Goal: Task Accomplishment & Management: Manage account settings

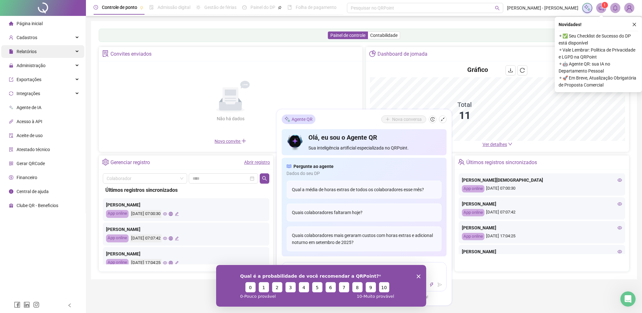
click at [27, 51] on span "Relatórios" at bounding box center [27, 51] width 20 height 5
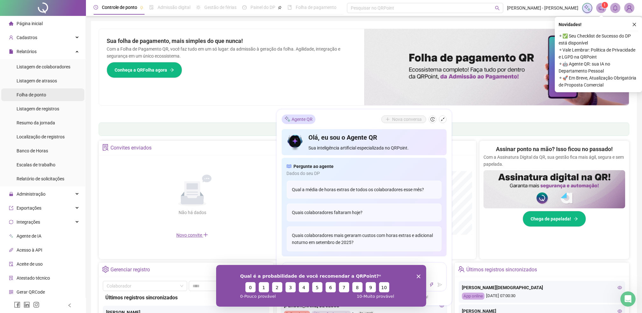
click at [33, 96] on span "Folha de ponto" at bounding box center [32, 94] width 30 height 5
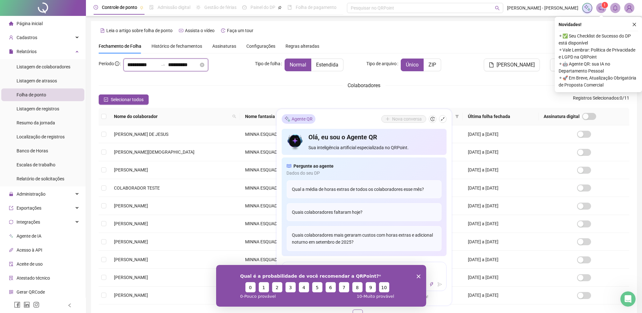
click at [158, 66] on input "**********" at bounding box center [142, 65] width 31 height 8
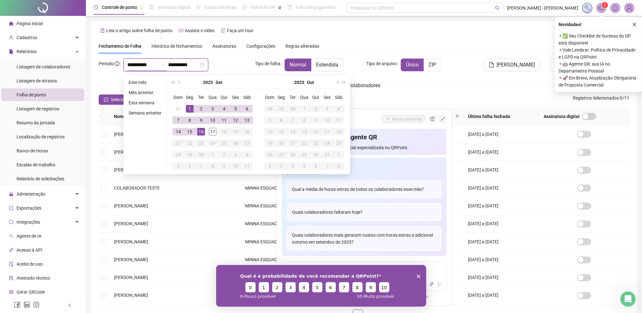
type input "**********"
click at [177, 82] on button "prev-year" at bounding box center [179, 82] width 7 height 13
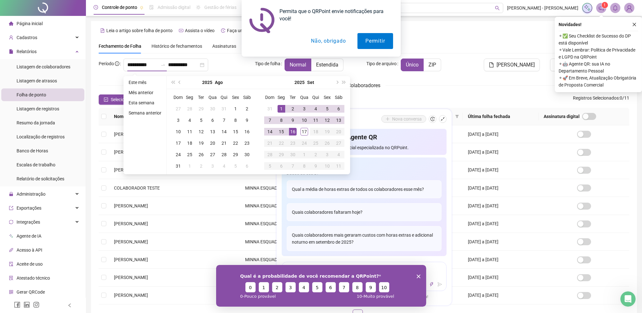
click at [333, 41] on button "Não, obrigado" at bounding box center [328, 41] width 51 height 16
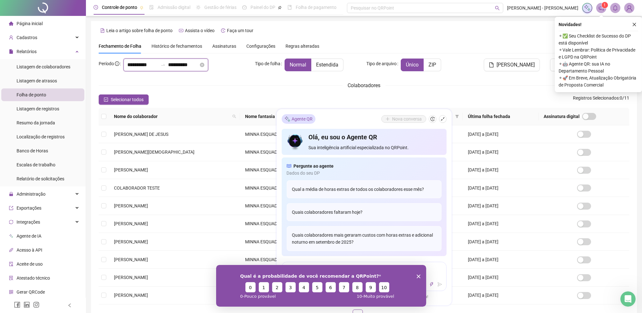
click at [150, 65] on input "**********" at bounding box center [142, 65] width 31 height 8
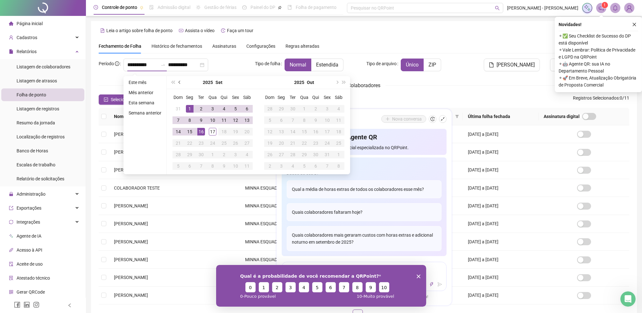
click at [177, 84] on button "prev-year" at bounding box center [179, 82] width 7 height 13
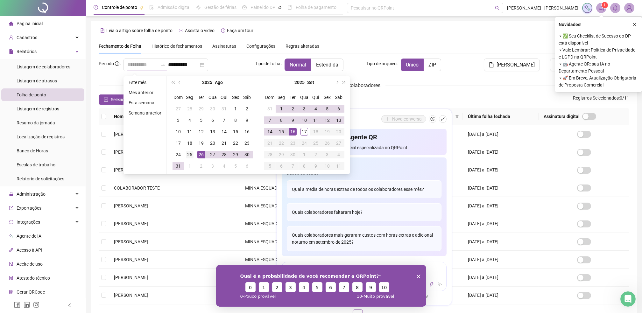
type input "**********"
click at [191, 156] on div "25" at bounding box center [190, 155] width 8 height 8
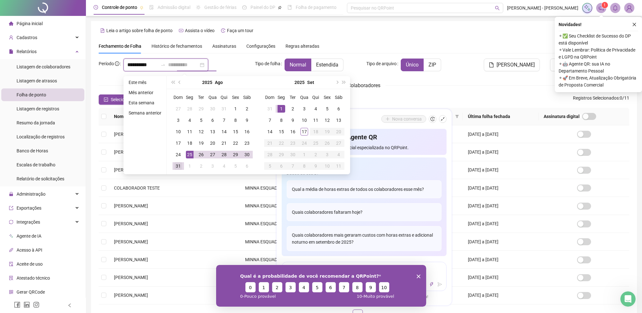
type input "**********"
click at [180, 163] on div "31" at bounding box center [178, 166] width 8 height 8
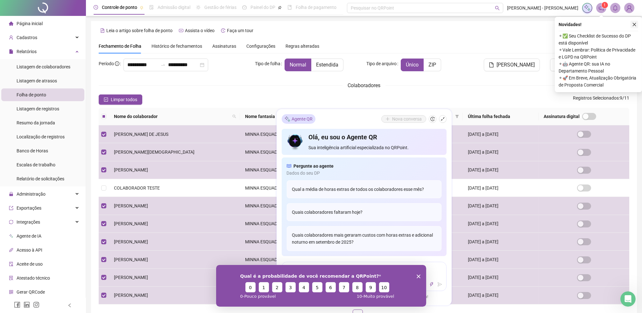
click at [634, 22] on icon "close" at bounding box center [634, 24] width 4 height 4
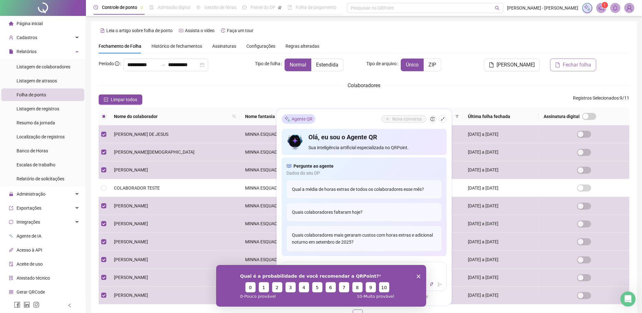
click at [576, 65] on span "Fechar folha" at bounding box center [577, 65] width 28 height 8
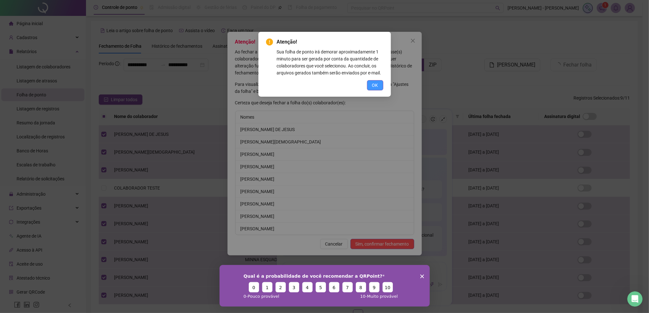
click at [376, 82] on span "OK" at bounding box center [375, 85] width 6 height 7
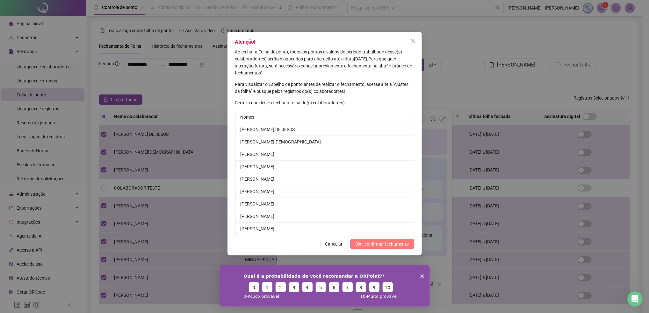
click at [363, 247] on span "Sim, confirmar fechamento" at bounding box center [381, 244] width 53 height 7
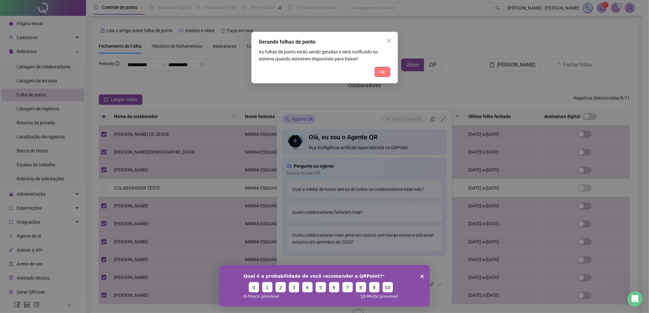
click at [380, 70] on span "Ok" at bounding box center [382, 71] width 5 height 7
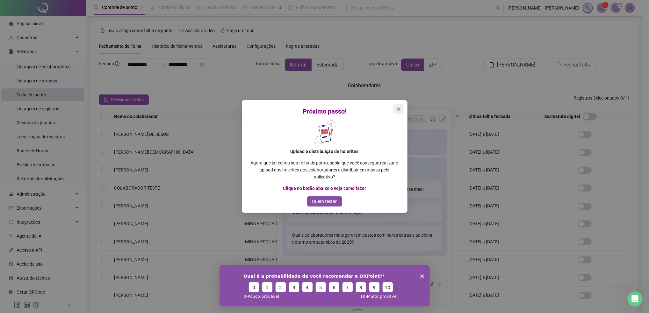
click at [399, 108] on icon "close" at bounding box center [398, 109] width 5 height 5
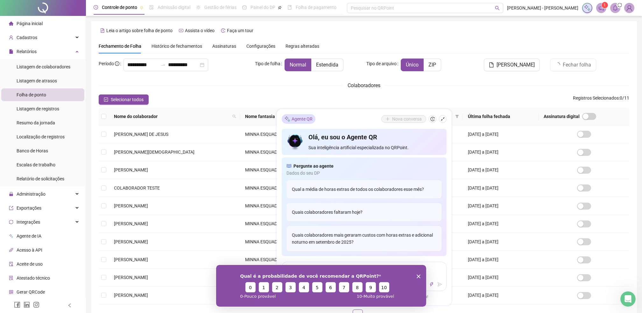
click at [418, 277] on polygon "Encerrar pesquisa" at bounding box center [418, 276] width 4 height 4
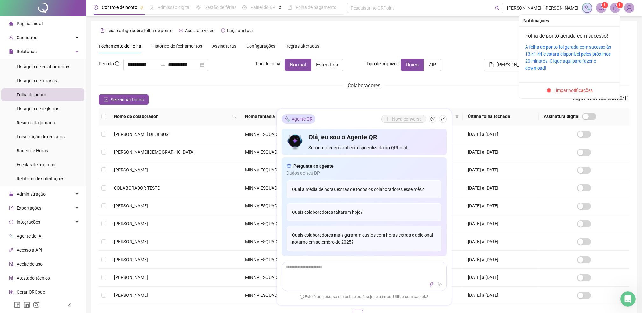
click at [614, 8] on icon "bell" at bounding box center [616, 8] width 6 height 6
click at [561, 38] on link "Folha de ponto gerada com sucesso!" at bounding box center [566, 36] width 83 height 6
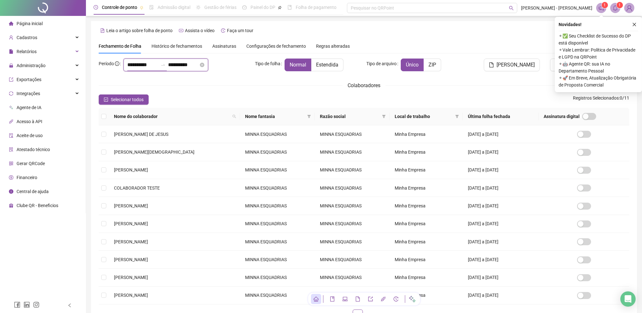
click at [153, 65] on input "**********" at bounding box center [142, 65] width 31 height 8
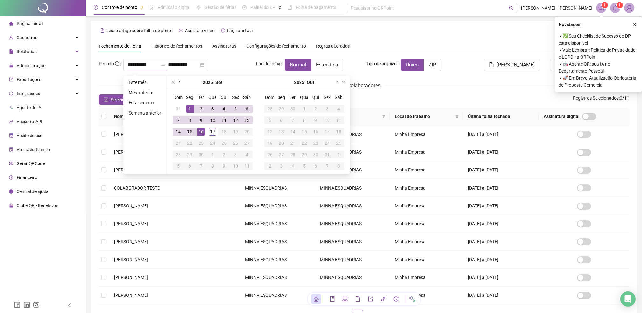
click at [180, 84] on button "prev-year" at bounding box center [179, 82] width 7 height 13
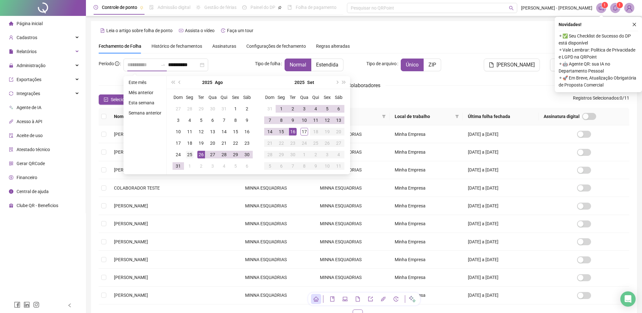
type input "**********"
click at [191, 156] on div "25" at bounding box center [190, 155] width 8 height 8
type input "**********"
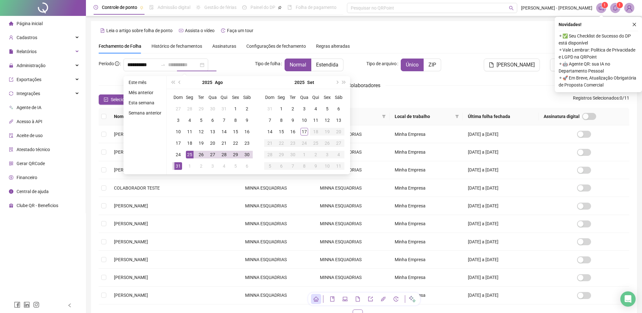
click at [180, 166] on div "31" at bounding box center [178, 166] width 8 height 8
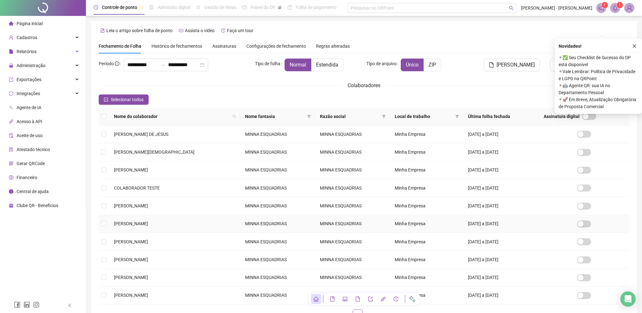
scroll to position [42, 0]
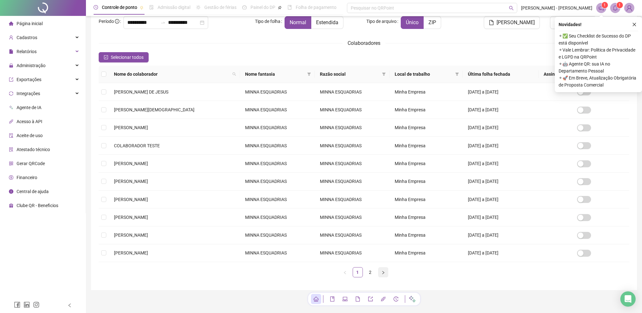
click at [380, 273] on button "button" at bounding box center [383, 272] width 10 height 10
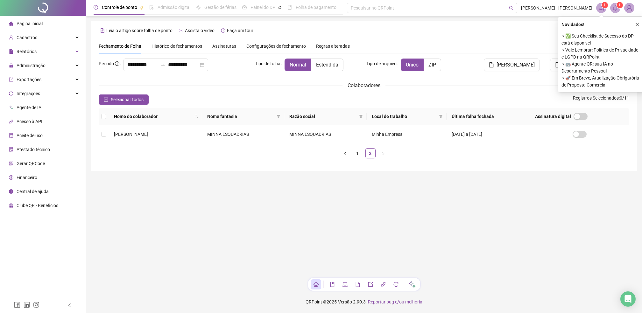
scroll to position [0, 0]
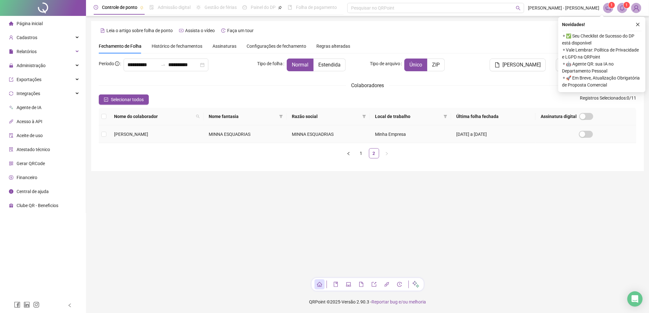
click at [107, 134] on td at bounding box center [104, 134] width 10 height 18
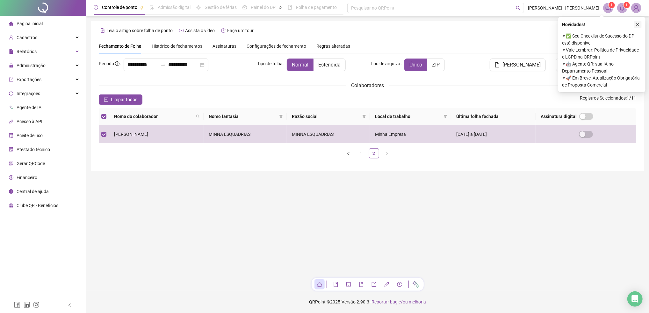
click at [637, 25] on icon "close" at bounding box center [637, 24] width 4 height 4
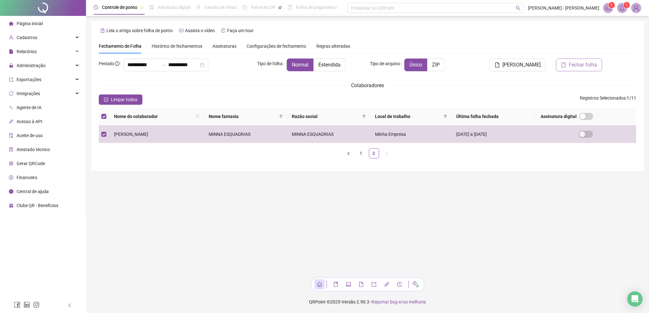
click at [577, 68] on span "Fechar folha" at bounding box center [582, 65] width 28 height 8
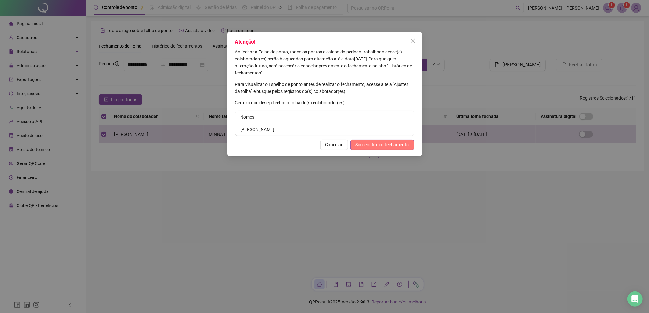
click at [373, 144] on span "Sim, confirmar fechamento" at bounding box center [381, 144] width 53 height 7
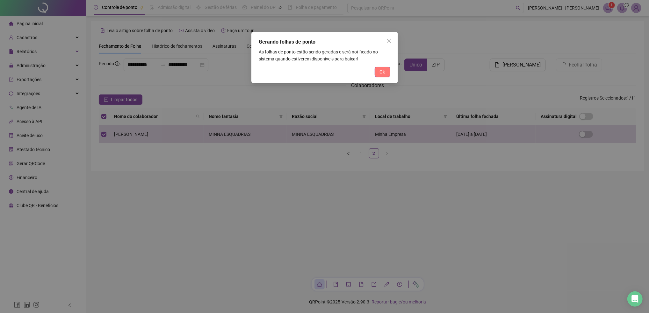
click at [384, 70] on span "Ok" at bounding box center [382, 71] width 5 height 7
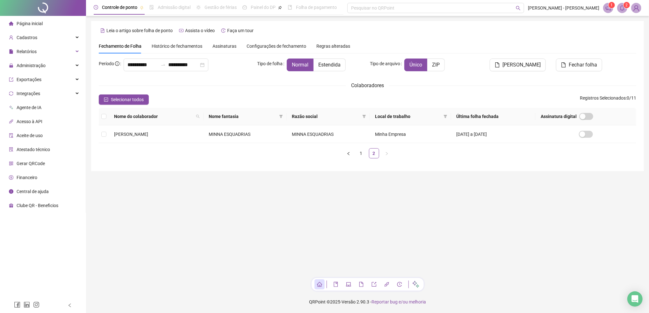
click at [624, 8] on icon "bell" at bounding box center [622, 8] width 6 height 6
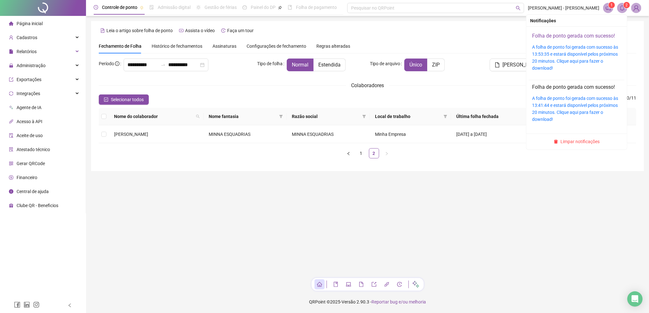
click at [565, 38] on link "Folha de ponto gerada com sucesso!" at bounding box center [573, 36] width 83 height 6
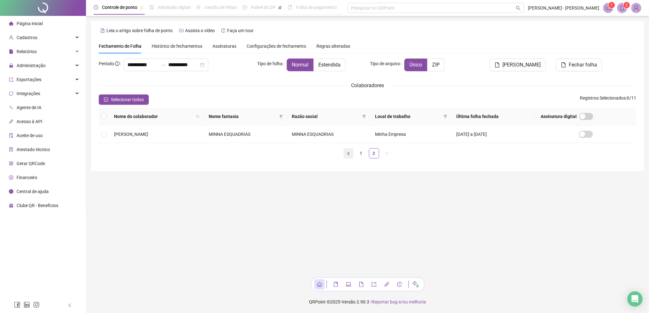
click at [351, 154] on button "button" at bounding box center [348, 153] width 10 height 10
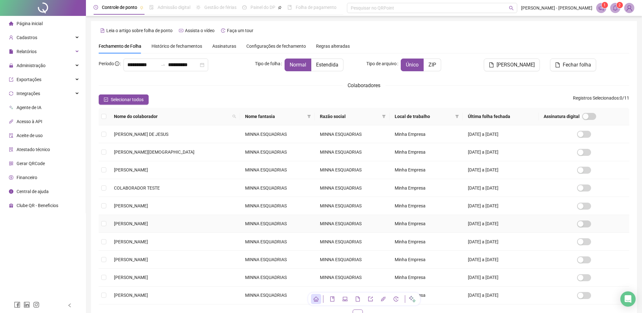
click at [110, 225] on td "[PERSON_NAME]" at bounding box center [174, 224] width 131 height 18
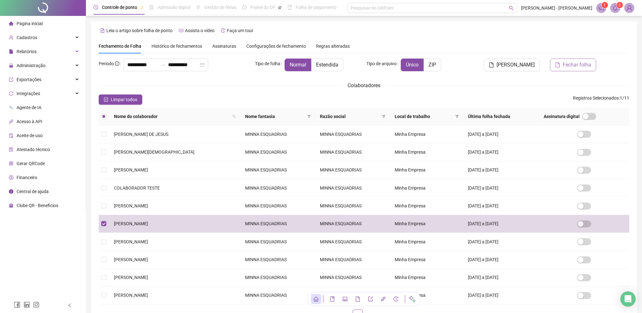
click at [568, 66] on span "Fechar folha" at bounding box center [577, 65] width 28 height 8
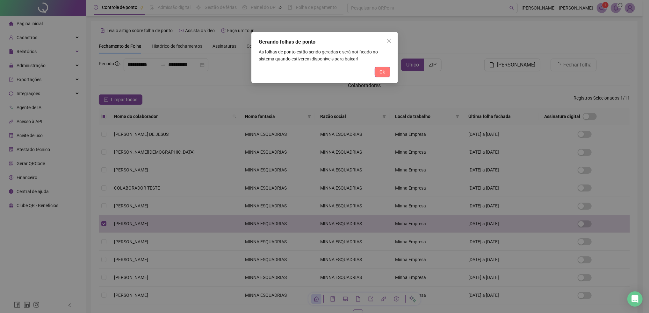
click at [382, 73] on span "Ok" at bounding box center [382, 71] width 5 height 7
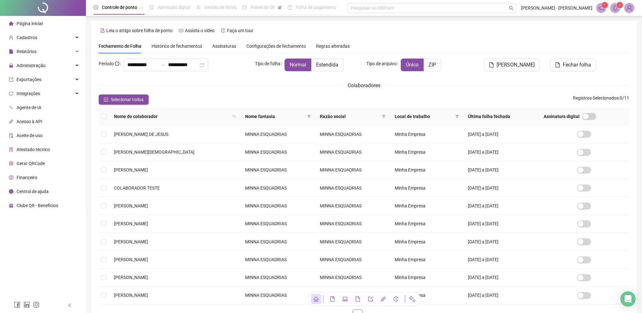
click at [615, 10] on icon "bell" at bounding box center [615, 8] width 4 height 6
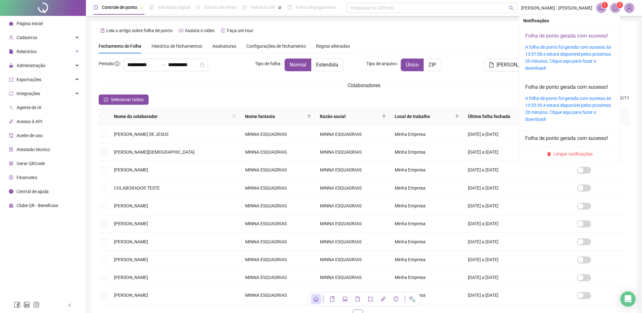
click at [538, 35] on link "Folha de ponto gerada com sucesso!" at bounding box center [566, 36] width 83 height 6
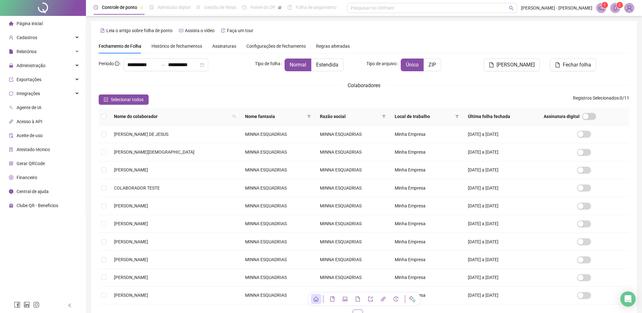
click at [607, 7] on sup "1" at bounding box center [605, 5] width 6 height 6
click at [602, 9] on icon "notification" at bounding box center [602, 8] width 6 height 6
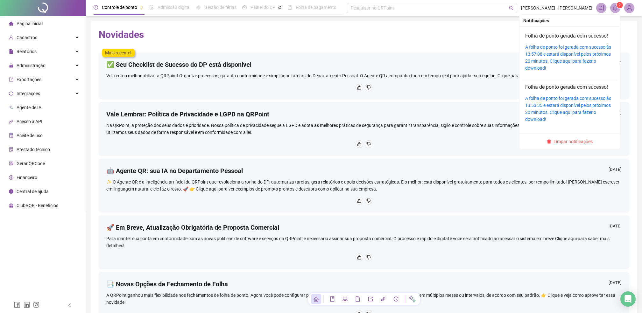
click at [612, 9] on span at bounding box center [615, 8] width 10 height 10
click at [617, 9] on icon "bell" at bounding box center [616, 8] width 6 height 6
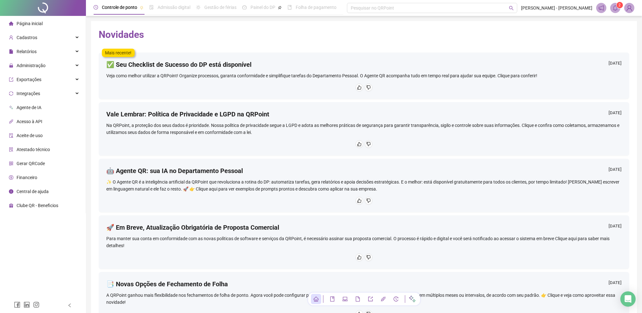
click at [514, 45] on div "Novidades Mais recente! ✅ Seu Checklist de Sucesso do DP está disponível 16/09/…" at bounding box center [364, 193] width 546 height 345
click at [618, 8] on icon "bell" at bounding box center [616, 8] width 6 height 6
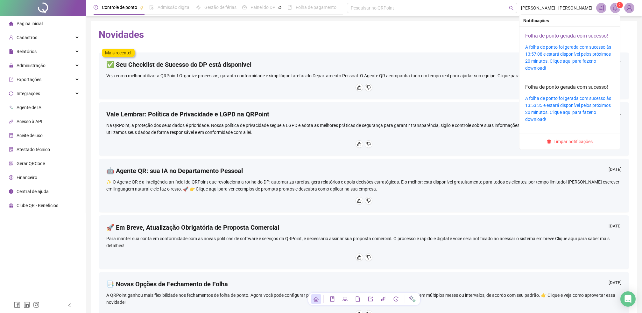
click at [588, 34] on link "Folha de ponto gerada com sucesso!" at bounding box center [566, 36] width 83 height 6
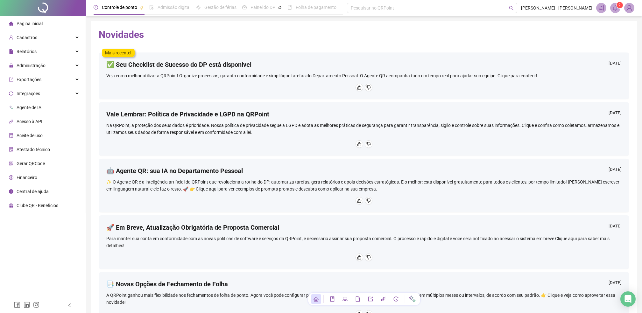
click at [395, 24] on div "Novidades Mais recente! ✅ Seu Checklist de Sucesso do DP está disponível 16/09/…" at bounding box center [364, 193] width 546 height 345
click at [27, 24] on span "Página inicial" at bounding box center [30, 23] width 26 height 5
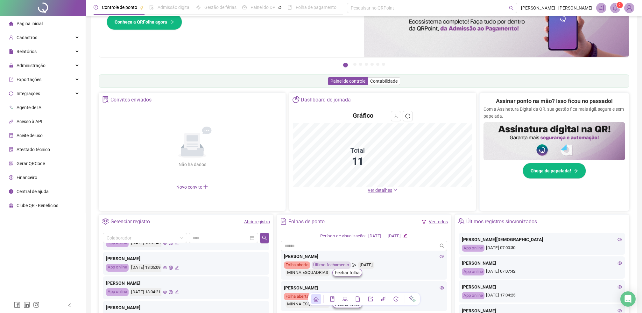
scroll to position [29, 0]
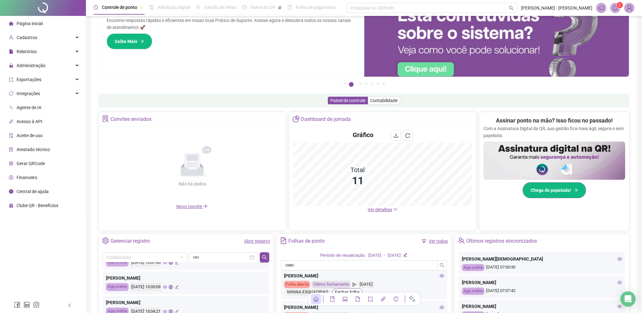
click at [540, 188] on span "Chega de papelada!" at bounding box center [551, 190] width 40 height 7
